Goal: Task Accomplishment & Management: Manage account settings

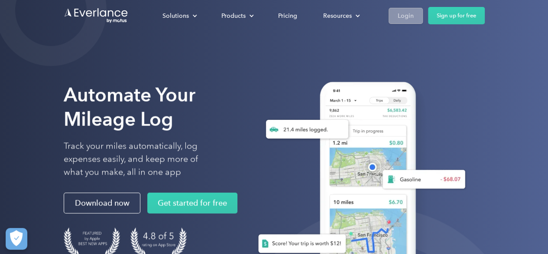
click at [401, 19] on div "Login" at bounding box center [406, 15] width 16 height 11
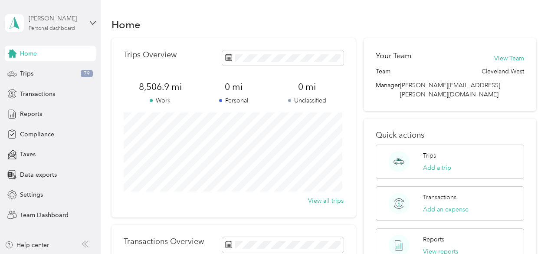
click at [56, 31] on div "Personal dashboard" at bounding box center [52, 28] width 46 height 5
click at [53, 73] on div "Team dashboard" at bounding box center [36, 69] width 46 height 9
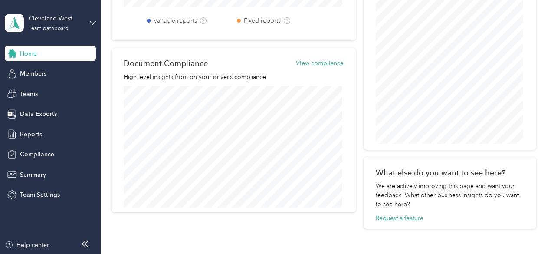
scroll to position [375, 0]
click at [42, 75] on span "Members" at bounding box center [33, 73] width 26 height 9
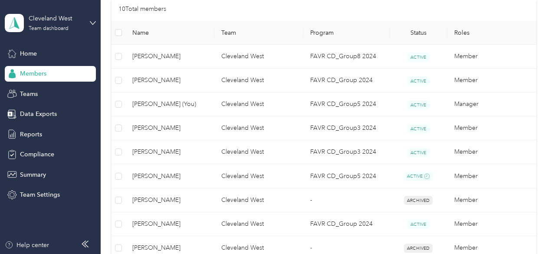
scroll to position [208, 0]
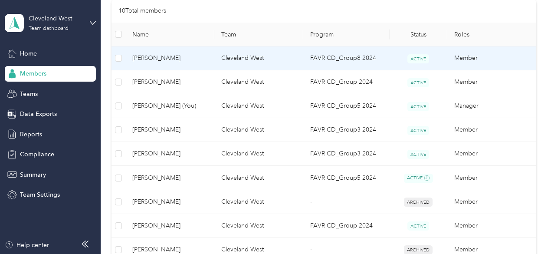
click at [174, 62] on td "[PERSON_NAME]" at bounding box center [169, 58] width 89 height 24
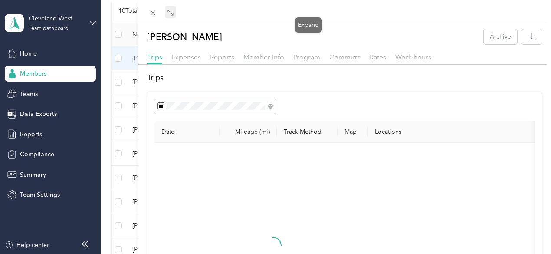
click at [174, 14] on icon at bounding box center [170, 12] width 7 height 7
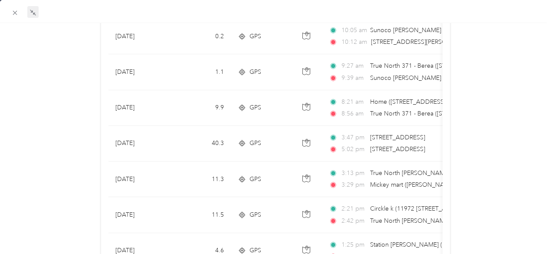
scroll to position [121, 0]
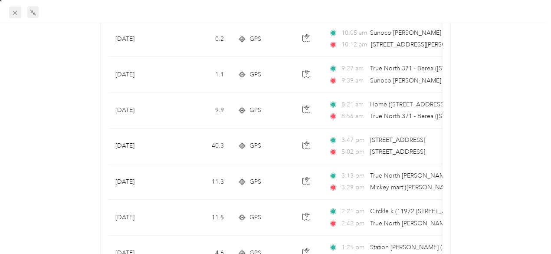
click at [15, 10] on icon at bounding box center [14, 12] width 7 height 7
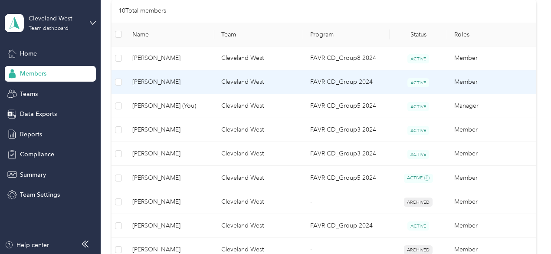
click at [156, 79] on span "[PERSON_NAME]" at bounding box center [169, 82] width 75 height 10
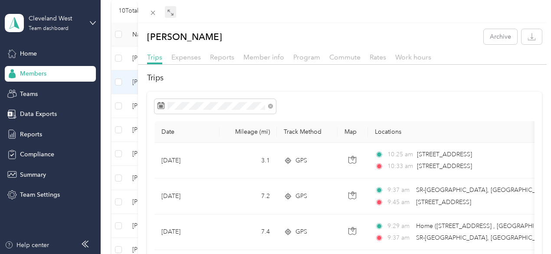
click at [174, 15] on icon at bounding box center [170, 12] width 7 height 7
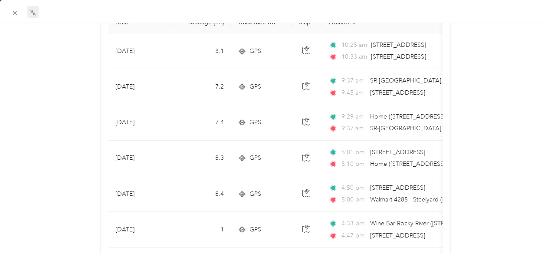
scroll to position [105, 0]
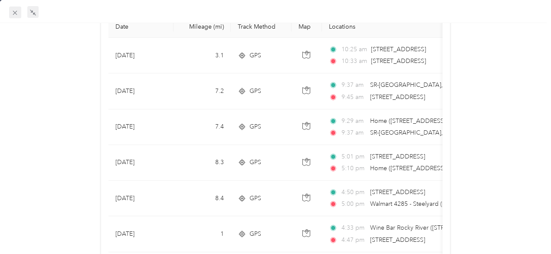
click at [17, 11] on icon at bounding box center [14, 12] width 7 height 7
